Goal: Check status

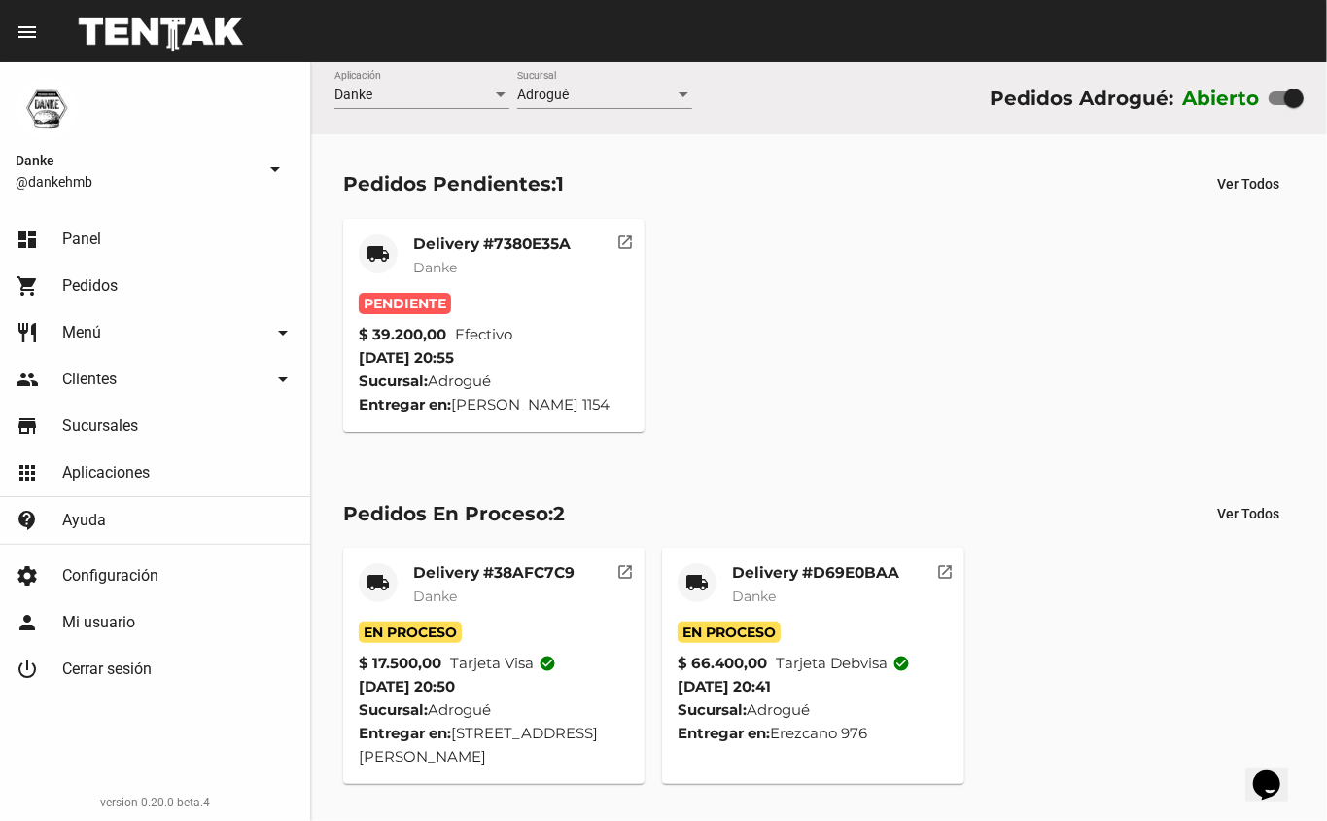
click at [939, 721] on div "Entregar en: Erezcano 976" at bounding box center [813, 732] width 271 height 23
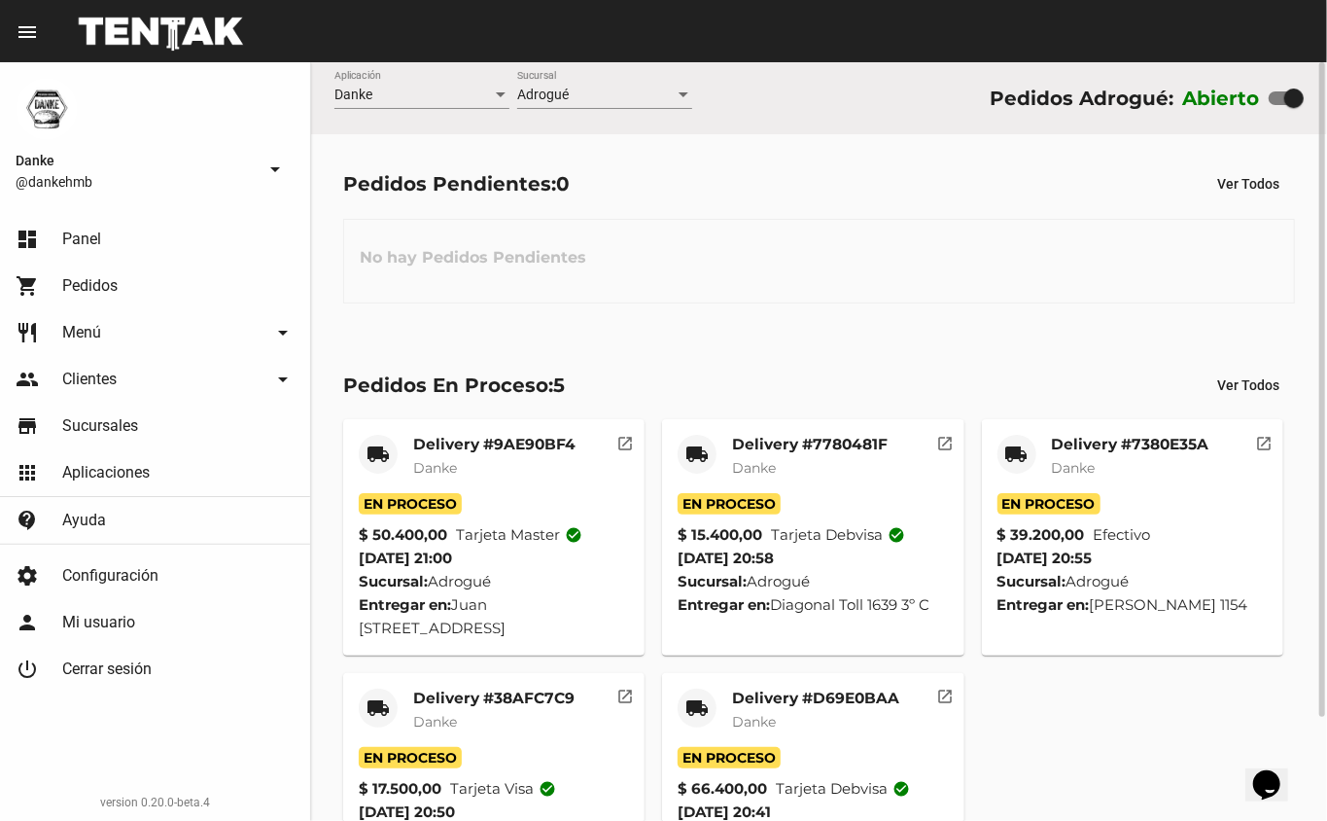
click at [924, 343] on div "Pedidos En Proceso: 5 Ver Todos local_shipping Delivery #9AE90BF4 Danke En Proc…" at bounding box center [819, 638] width 1016 height 606
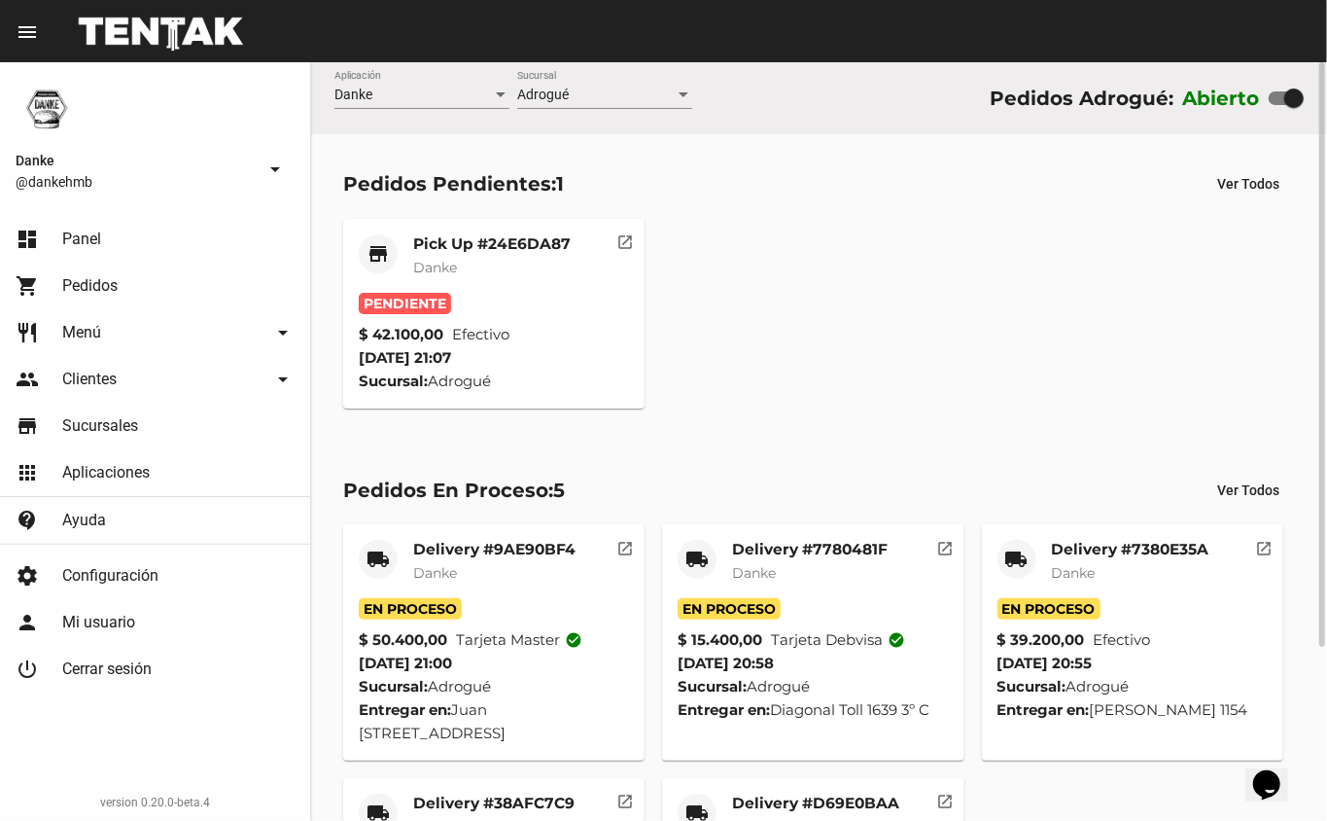
click at [484, 242] on mat-card-title "Pick Up #24E6DA87" at bounding box center [491, 243] width 157 height 19
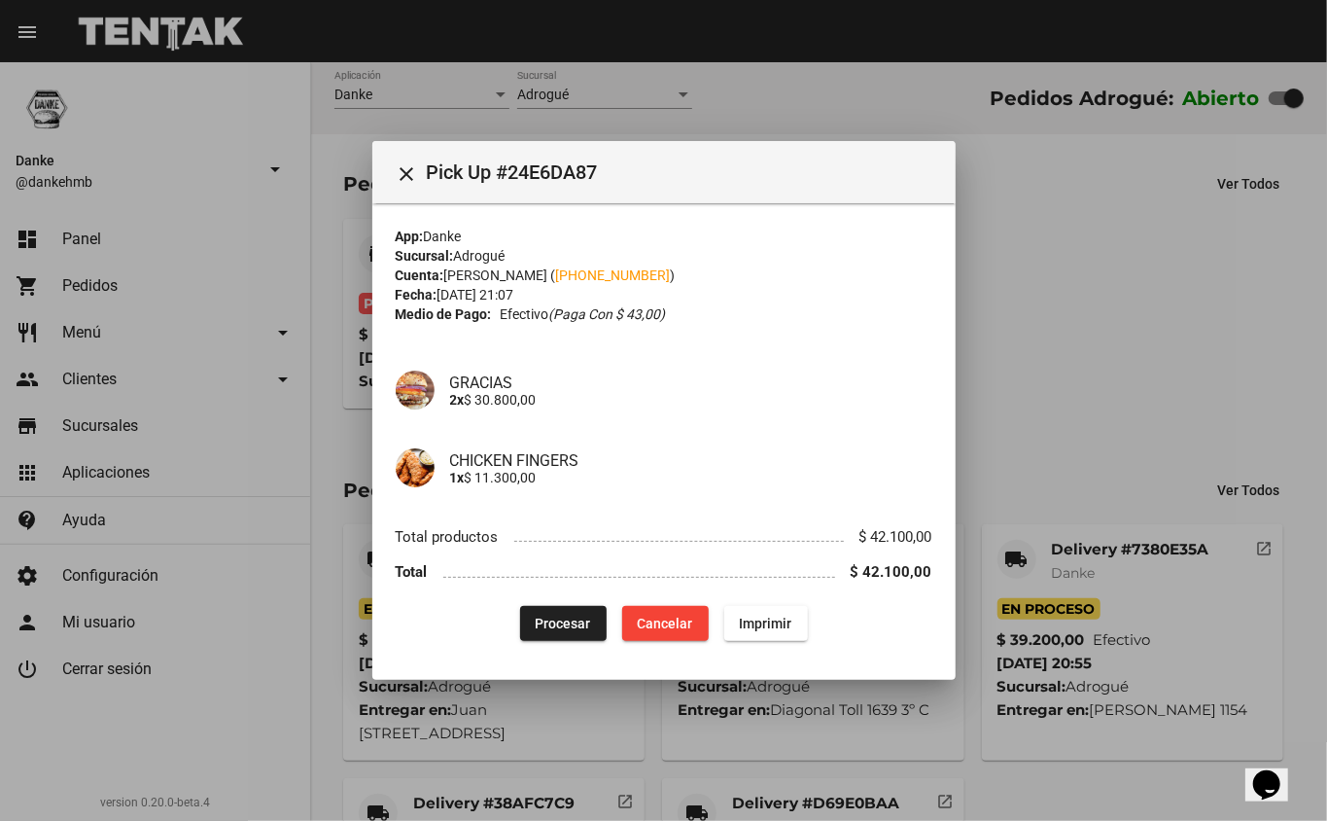
click at [1099, 227] on div at bounding box center [663, 410] width 1327 height 821
